Goal: Task Accomplishment & Management: Manage account settings

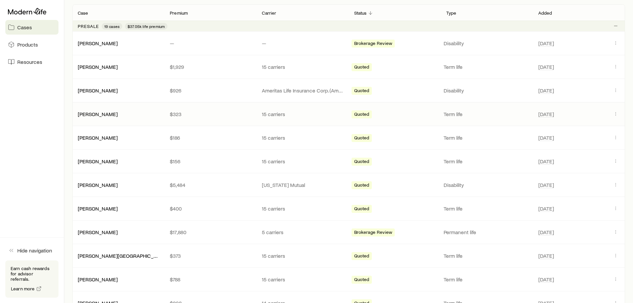
scroll to position [133, 0]
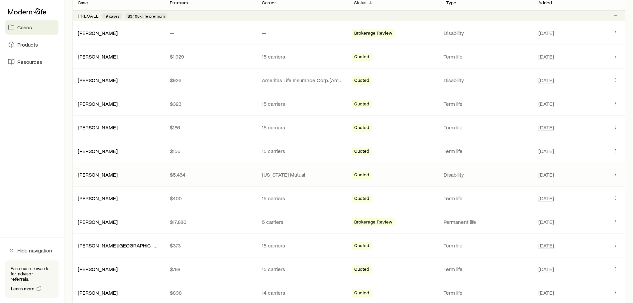
click at [207, 178] on div "Lambac, [PERSON_NAME] $5,484 [US_STATE] Mutual Quoted Disability [DATE]" at bounding box center [348, 174] width 553 height 23
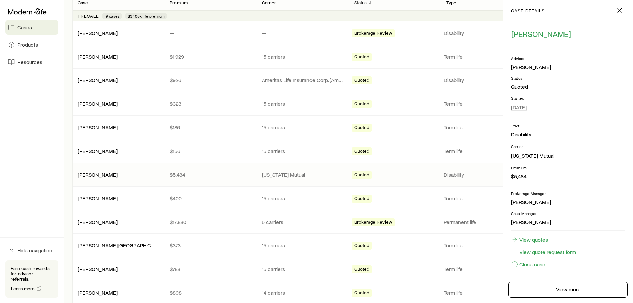
scroll to position [16, 0]
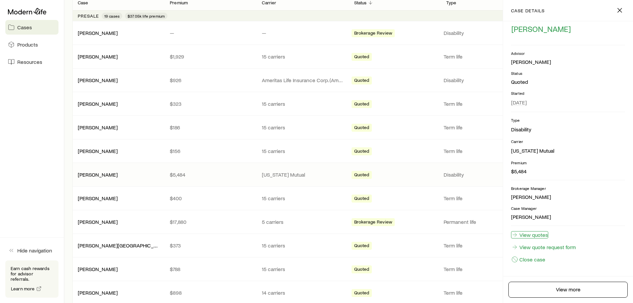
click at [546, 237] on link "View quotes" at bounding box center [529, 234] width 37 height 7
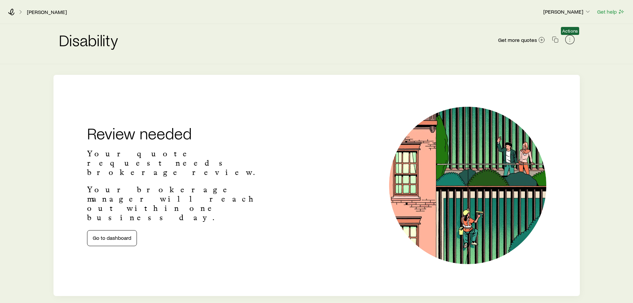
click at [567, 38] on icon "button" at bounding box center [570, 39] width 7 height 7
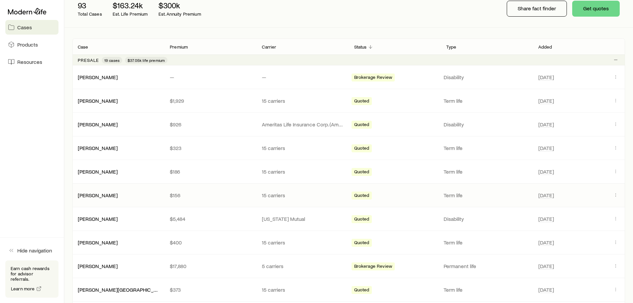
scroll to position [100, 0]
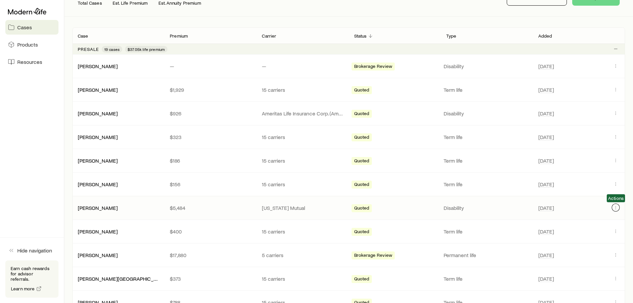
click at [616, 208] on icon "Client cases" at bounding box center [615, 207] width 5 height 5
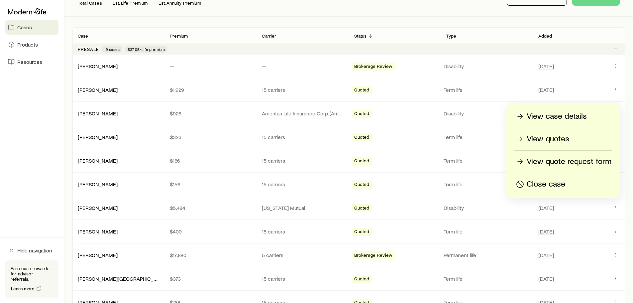
click at [550, 116] on p "View case details" at bounding box center [557, 116] width 60 height 11
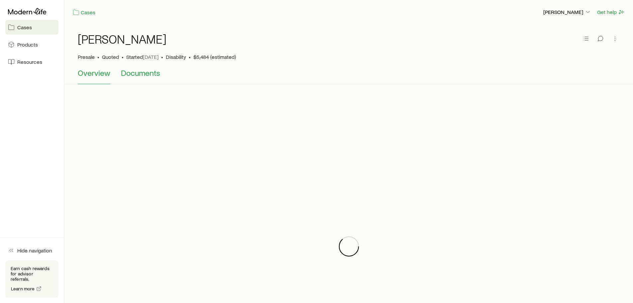
click at [145, 78] on button "Documents" at bounding box center [140, 76] width 39 height 16
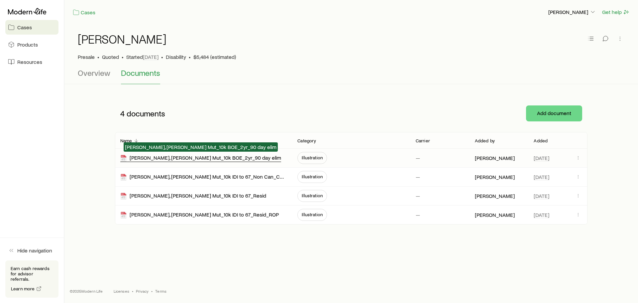
click at [204, 159] on div "[PERSON_NAME], [PERSON_NAME] Mut_10k BOE_2yr_90 day elim" at bounding box center [200, 158] width 161 height 8
